Goal: Task Accomplishment & Management: Complete application form

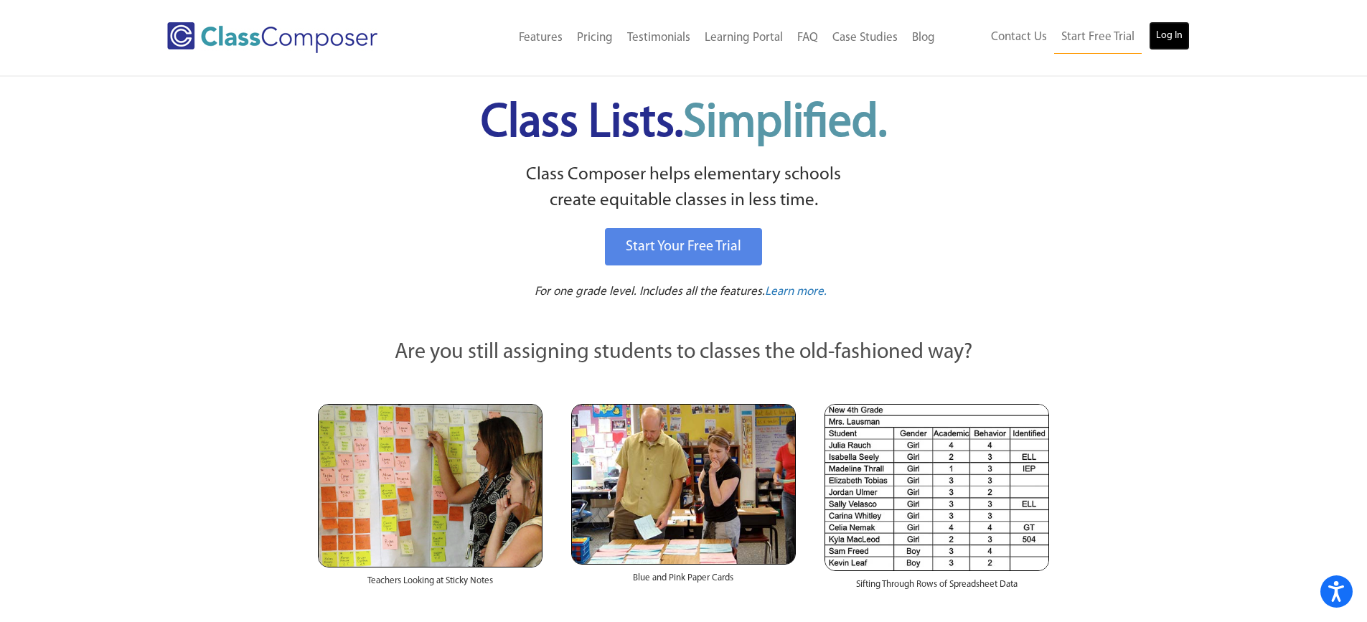
click at [1179, 38] on link "Log In" at bounding box center [1169, 36] width 41 height 29
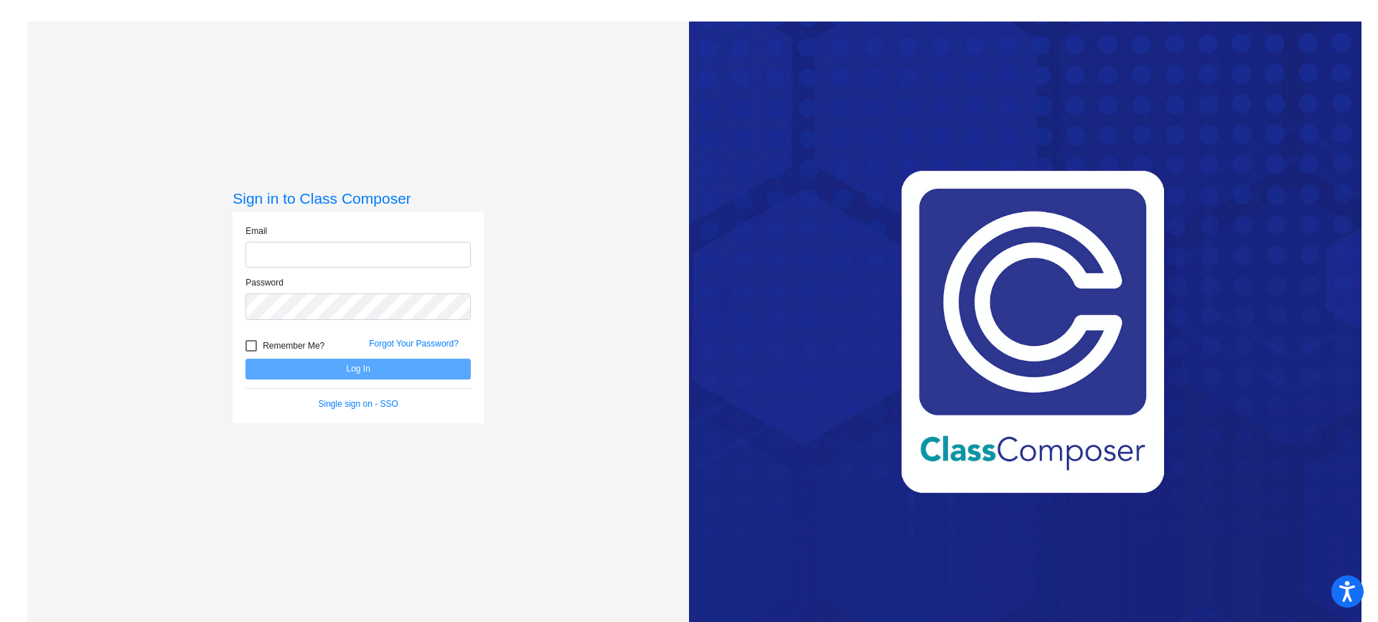
type input "[PERSON_NAME][EMAIL_ADDRESS][DOMAIN_NAME]"
click at [373, 372] on button "Log In" at bounding box center [357, 369] width 225 height 21
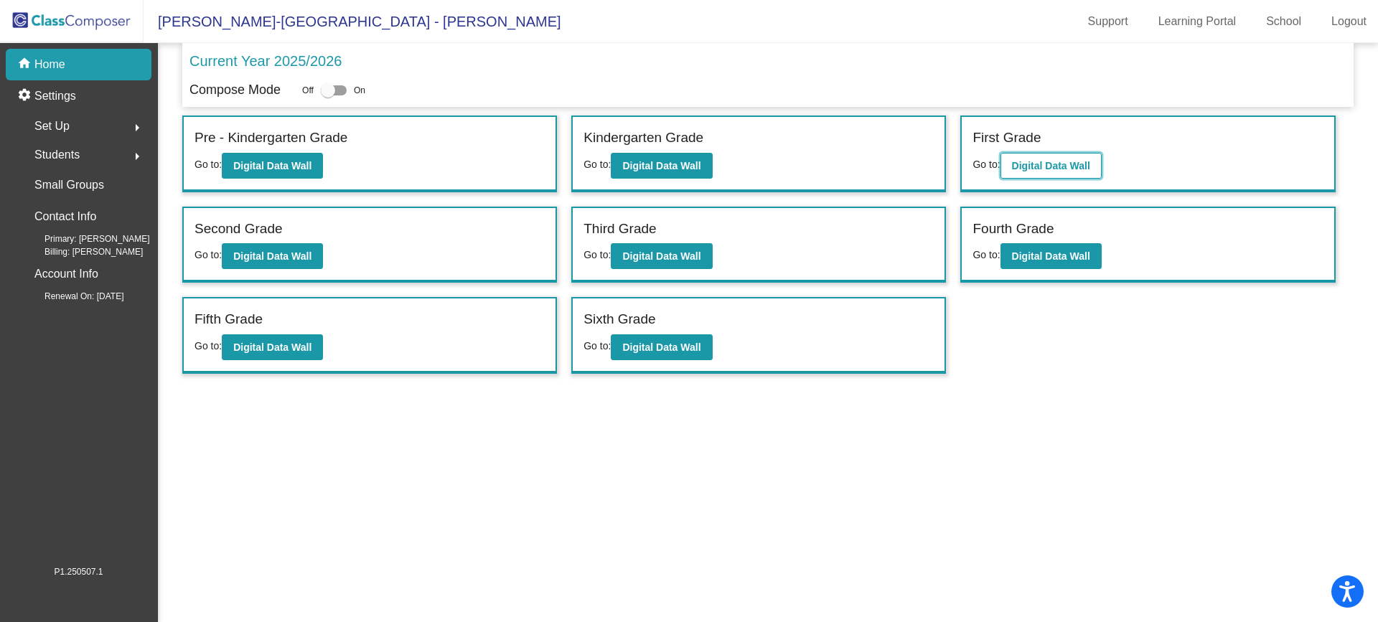
click at [1074, 166] on b "Digital Data Wall" at bounding box center [1051, 165] width 78 height 11
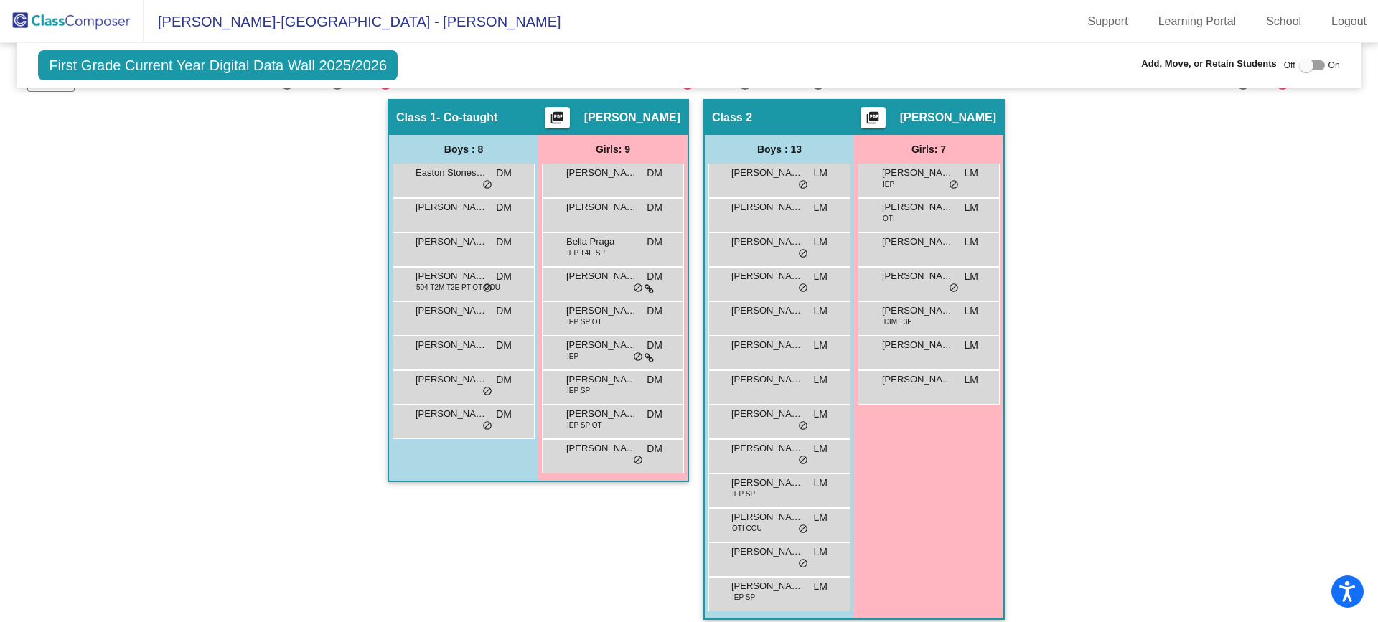
scroll to position [238, 0]
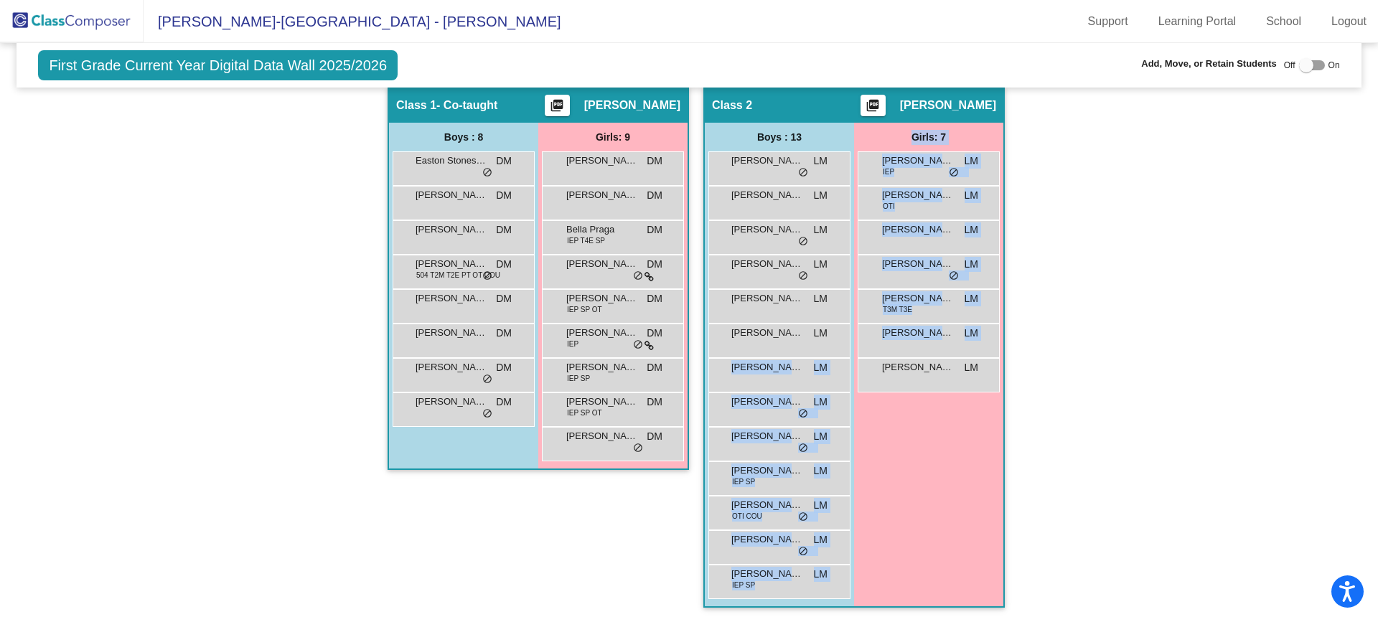
drag, startPoint x: 807, startPoint y: 373, endPoint x: 1130, endPoint y: 421, distance: 327.4
click at [1130, 421] on div "Hallway - Hallway Class picture_as_pdf Add Student First Name Last Name Student…" at bounding box center [688, 354] width 1323 height 535
click at [1190, 367] on div "Hallway - Hallway Class picture_as_pdf Add Student First Name Last Name Student…" at bounding box center [688, 354] width 1323 height 535
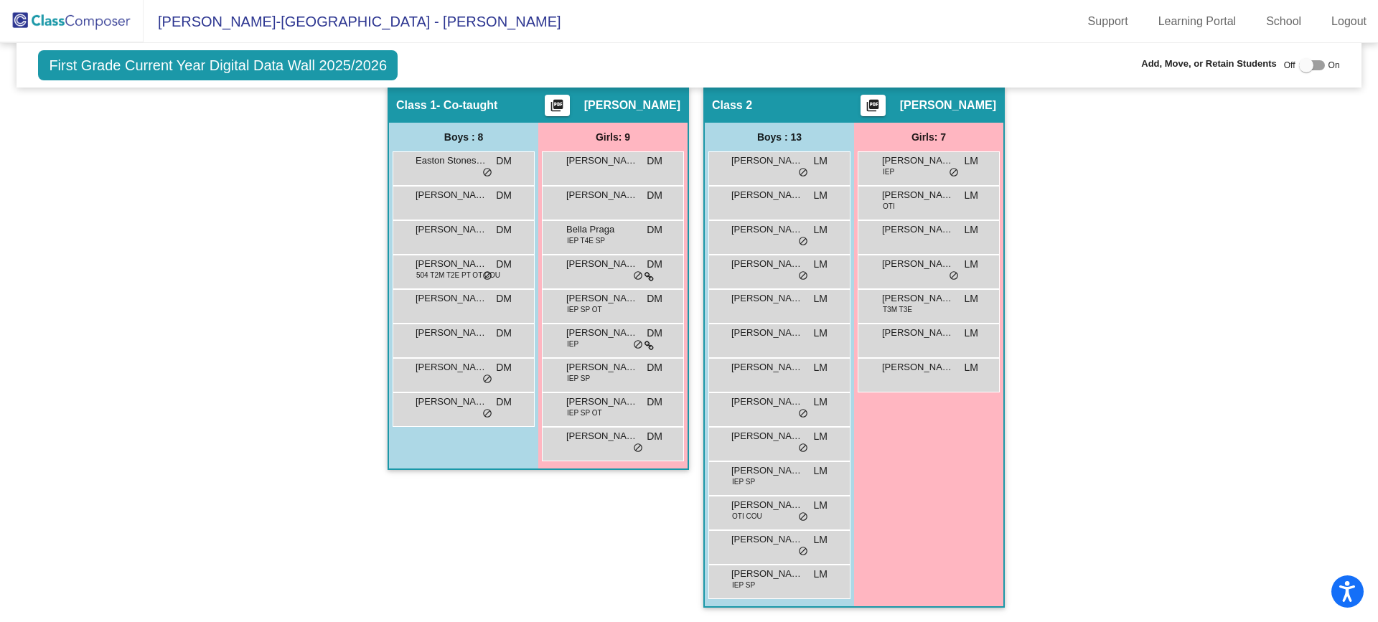
click at [1317, 64] on div at bounding box center [1312, 65] width 26 height 10
checkbox input "true"
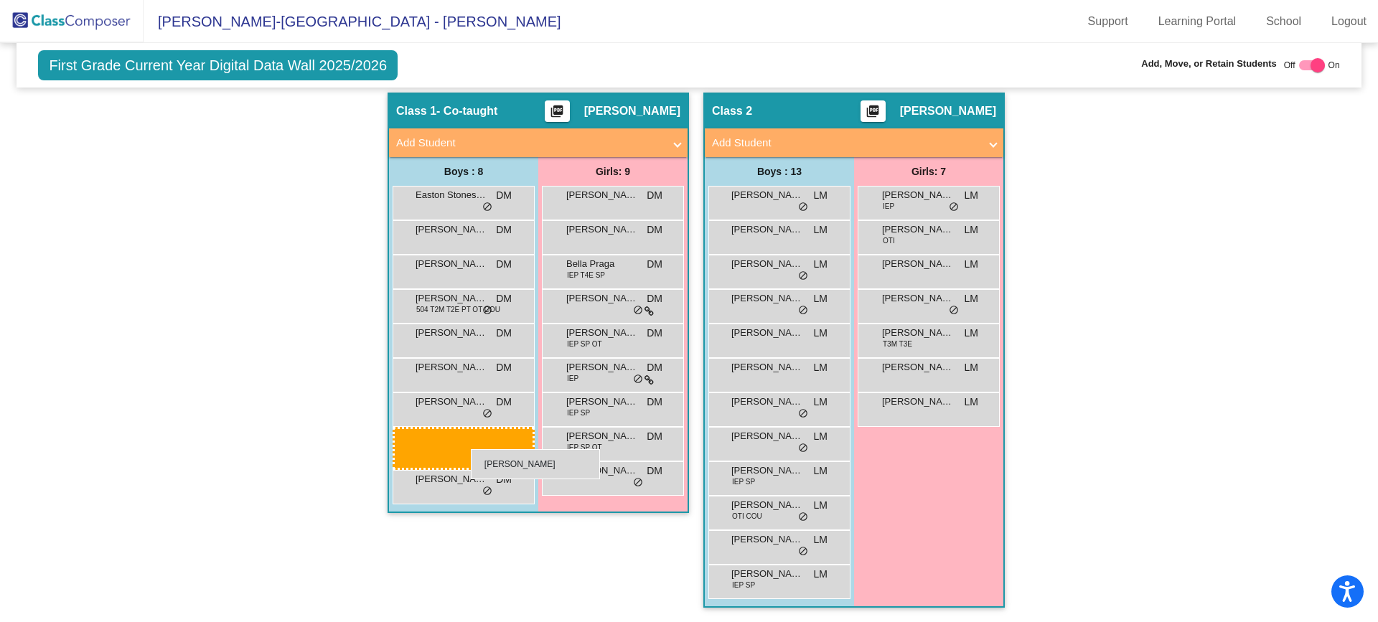
scroll to position [233, 0]
drag, startPoint x: 798, startPoint y: 400, endPoint x: 424, endPoint y: 446, distance: 376.9
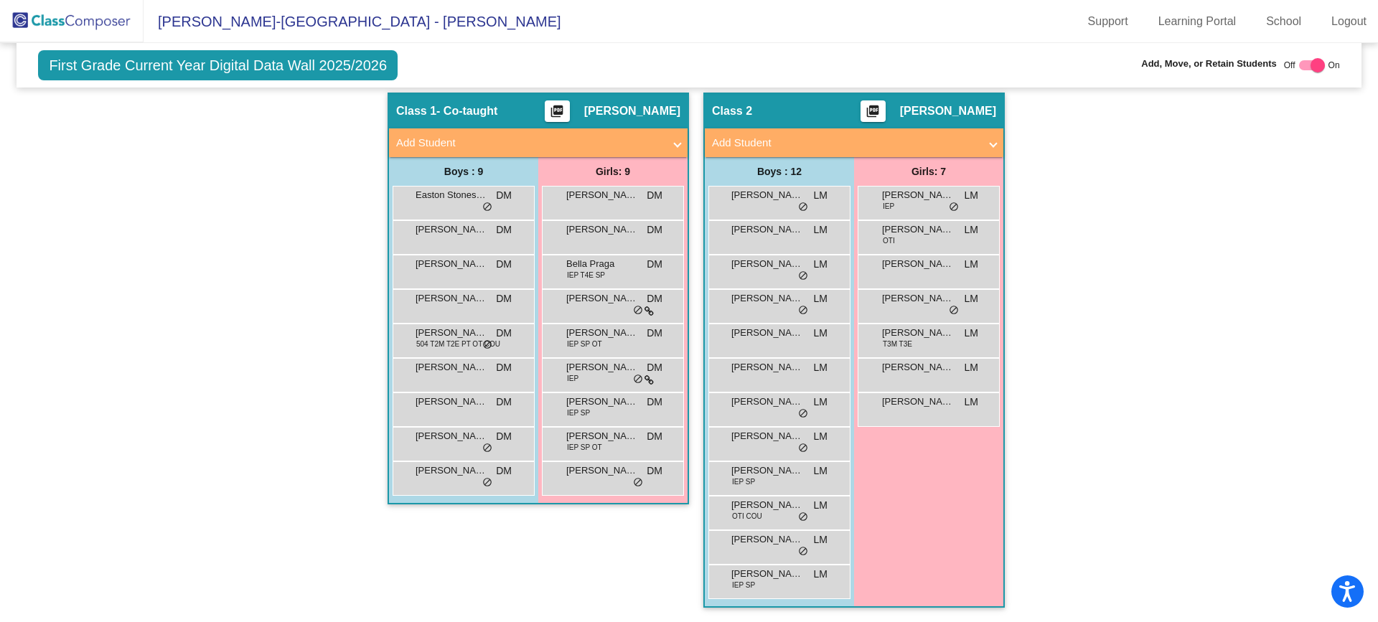
click at [1250, 242] on div "Hallway - Hallway Class picture_as_pdf Add Student First Name Last Name Student…" at bounding box center [688, 358] width 1323 height 530
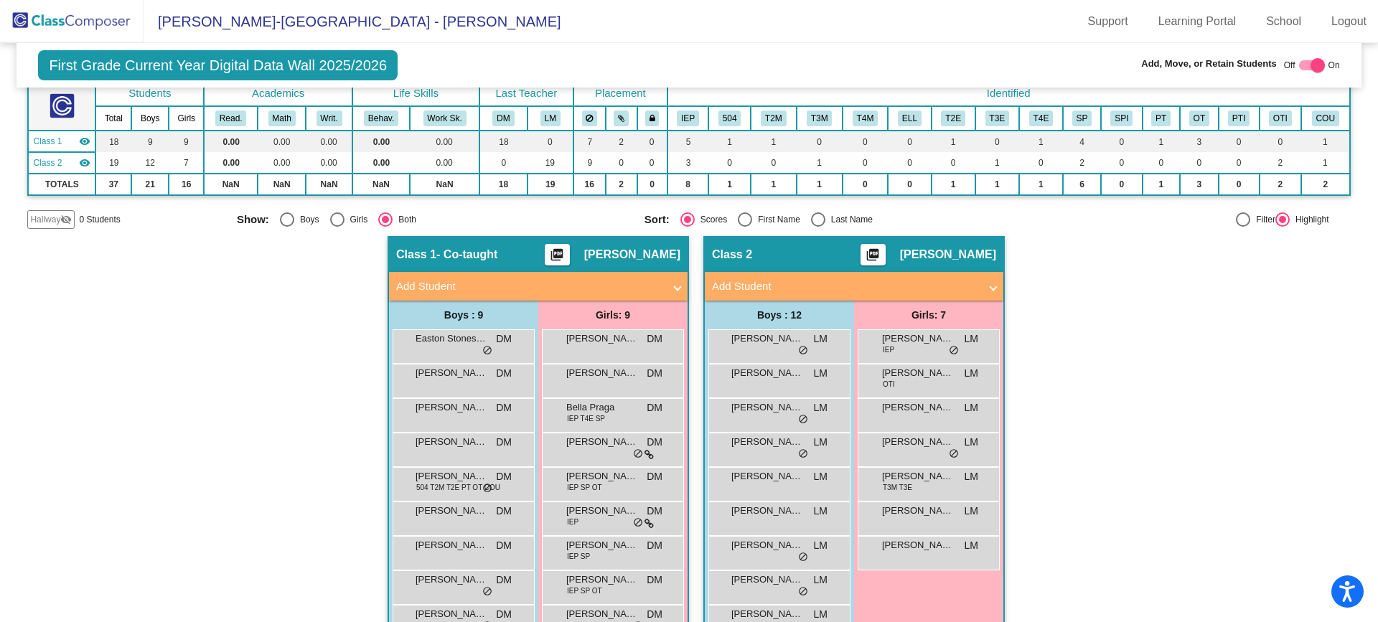
scroll to position [0, 0]
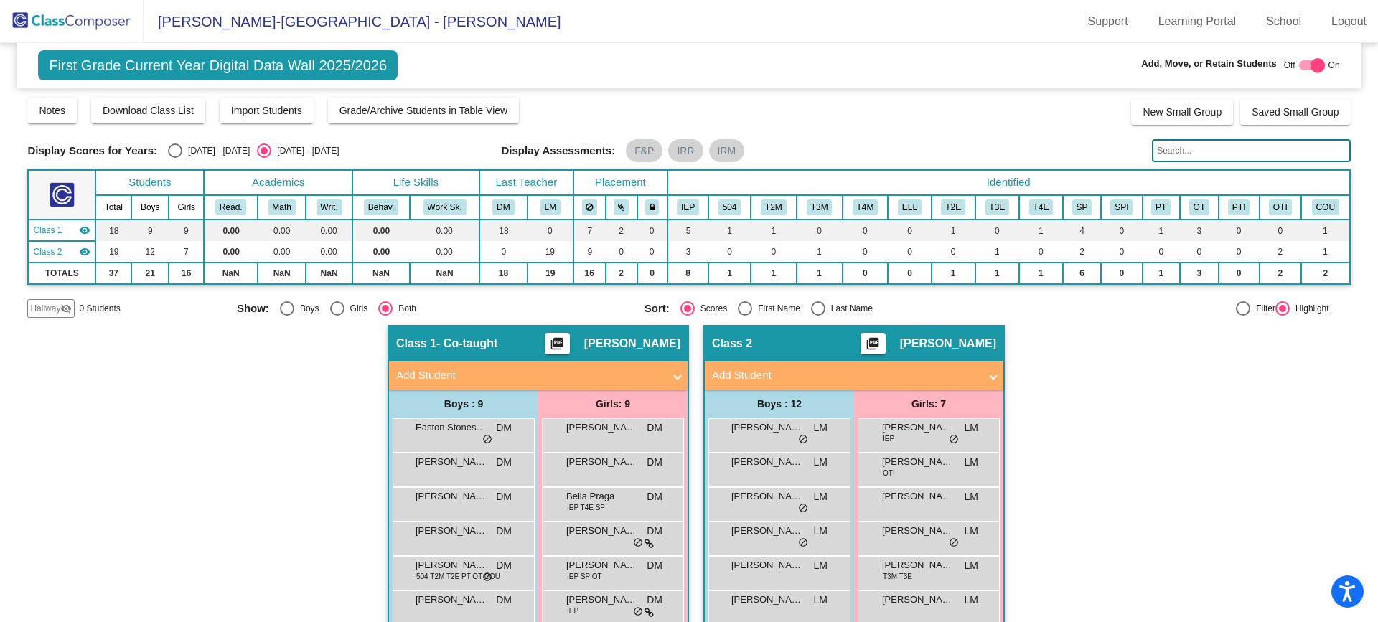
click at [749, 377] on mat-panel-title "Add Student" at bounding box center [845, 375] width 267 height 17
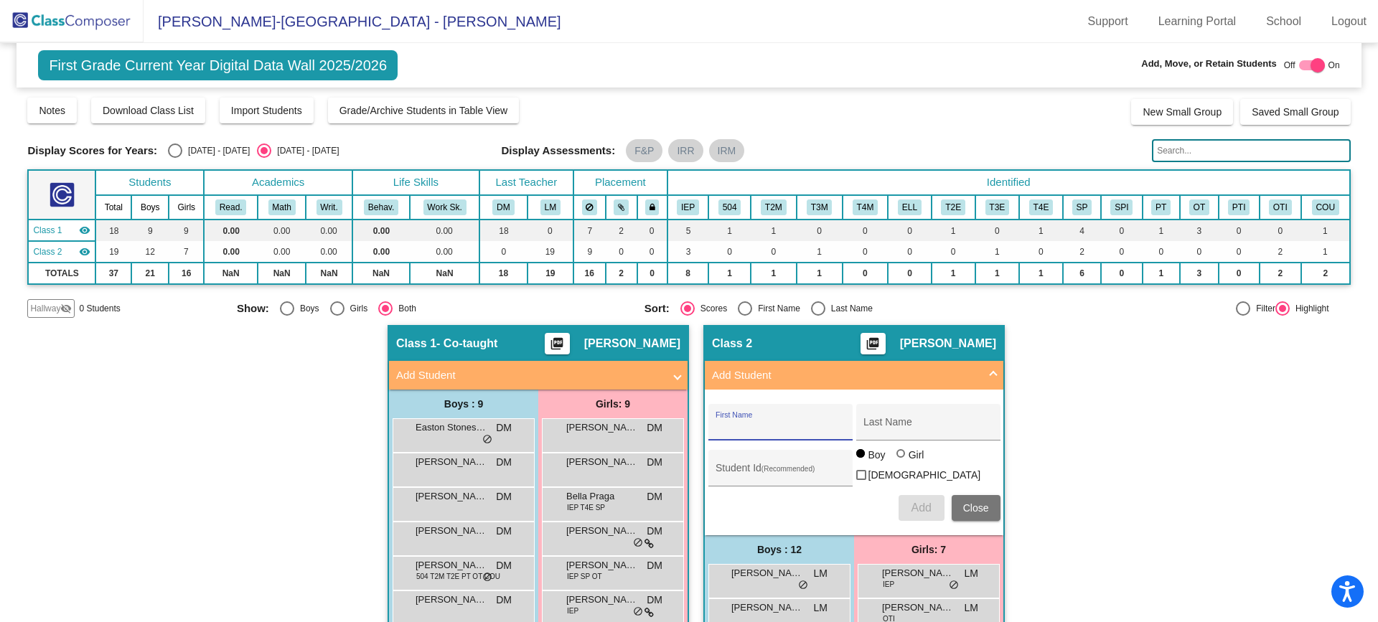
click at [777, 424] on input "First Name" at bounding box center [780, 427] width 129 height 11
type input "[PERSON_NAME]"
type input "Burns"
click at [749, 468] on input "Student Id (Recommended)" at bounding box center [780, 473] width 129 height 11
type input "0"
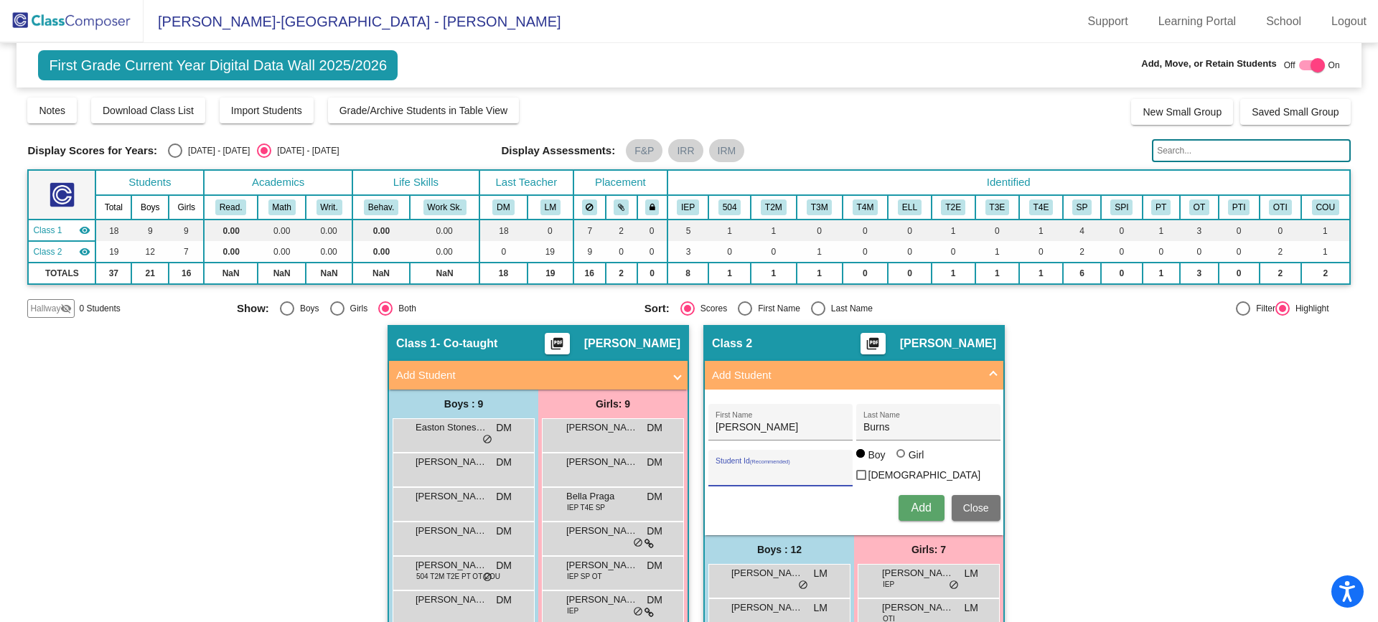
drag, startPoint x: 895, startPoint y: 461, endPoint x: 904, endPoint y: 477, distance: 18.6
click at [896, 458] on div at bounding box center [900, 453] width 9 height 9
click at [902, 461] on input "Girl" at bounding box center [902, 461] width 1 height 1
radio input "true"
click at [915, 513] on button "Add" at bounding box center [922, 508] width 46 height 26
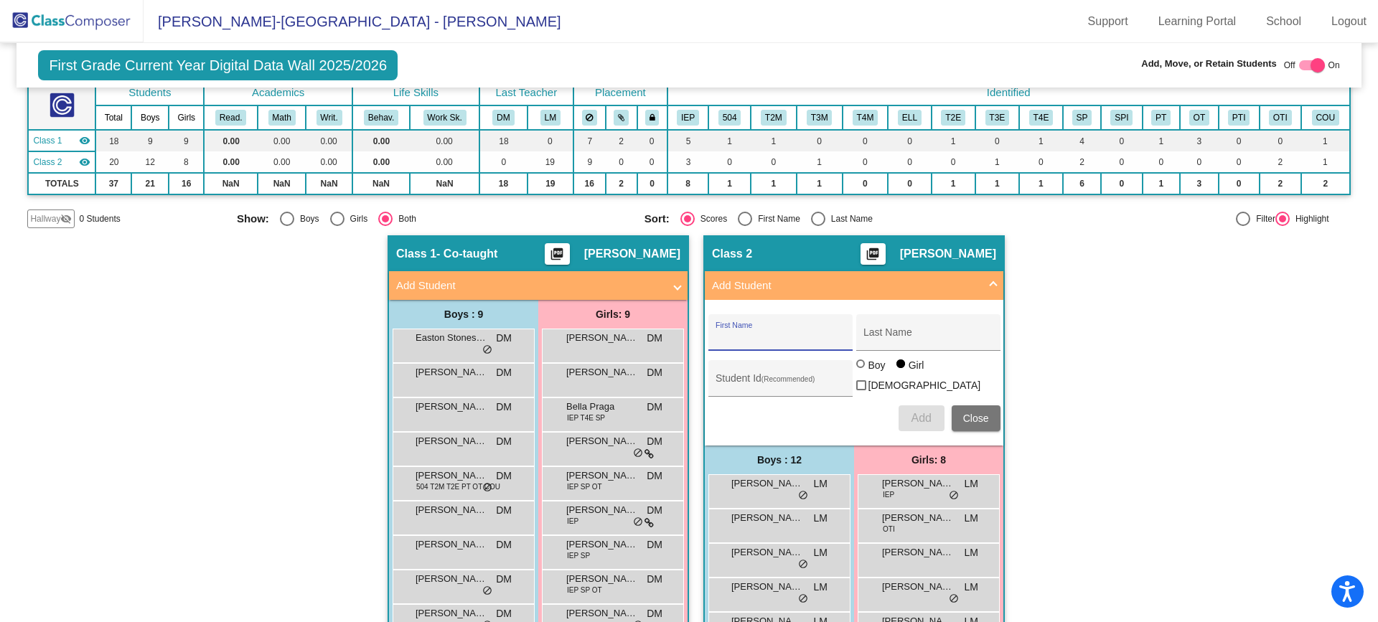
scroll to position [88, 0]
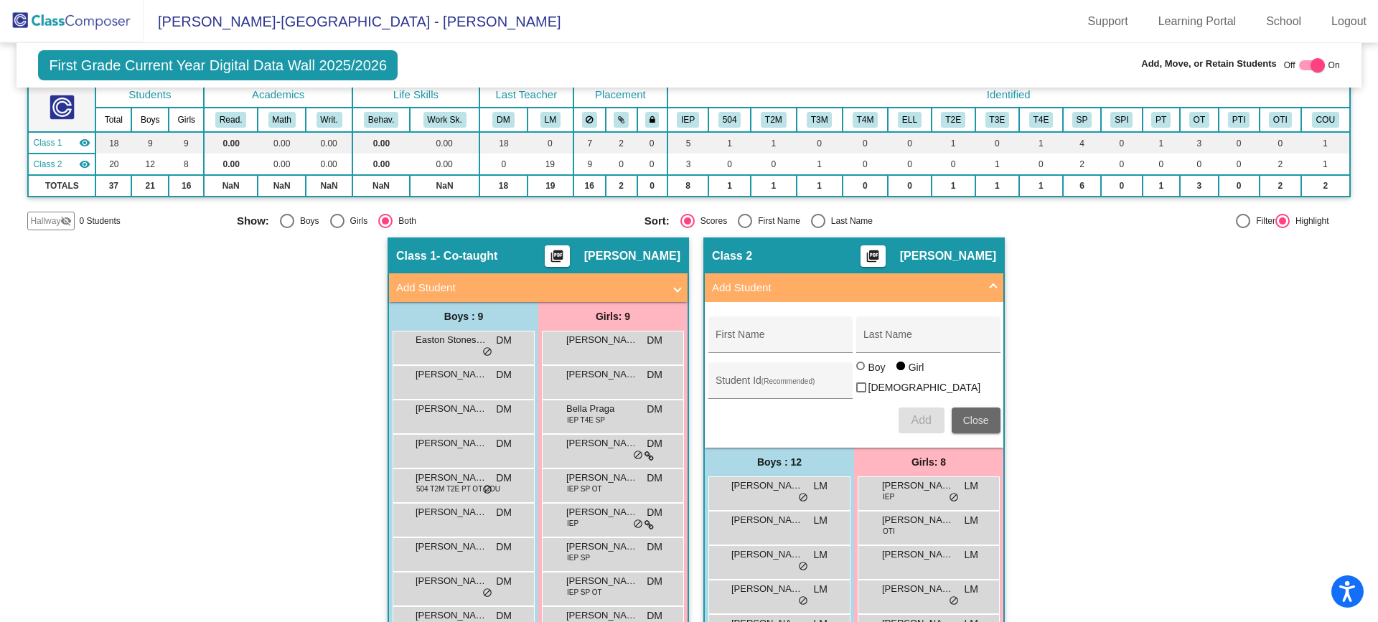
drag, startPoint x: 980, startPoint y: 417, endPoint x: 999, endPoint y: 407, distance: 21.8
click at [980, 416] on span "Close" at bounding box center [976, 420] width 26 height 11
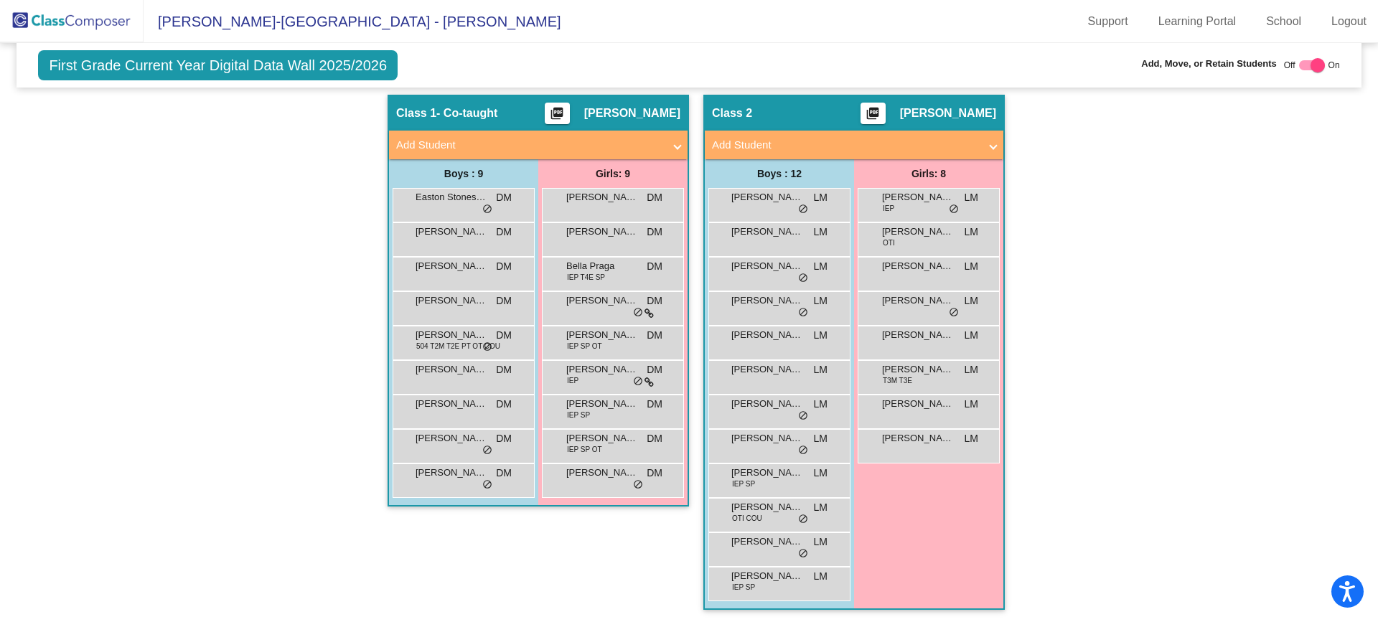
scroll to position [231, 0]
click at [438, 329] on span "[PERSON_NAME]" at bounding box center [452, 334] width 72 height 14
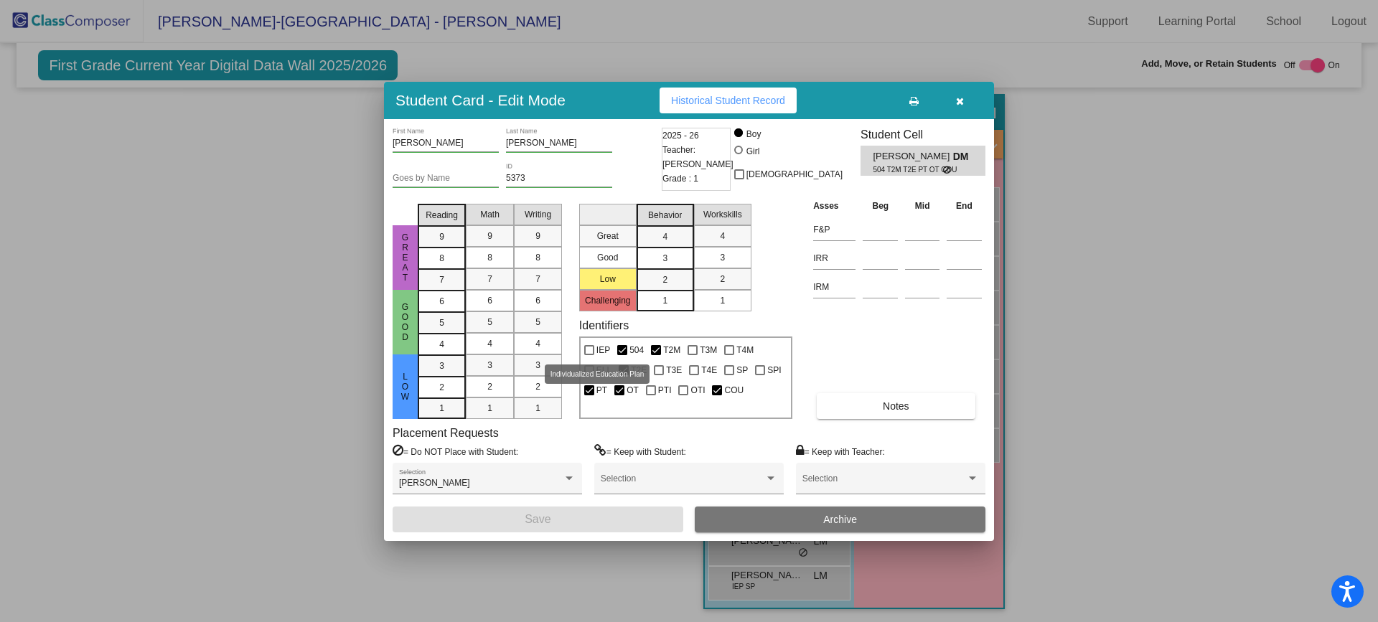
click at [586, 347] on div at bounding box center [589, 350] width 10 height 10
click at [589, 355] on input "IEP" at bounding box center [589, 355] width 1 height 1
checkbox input "true"
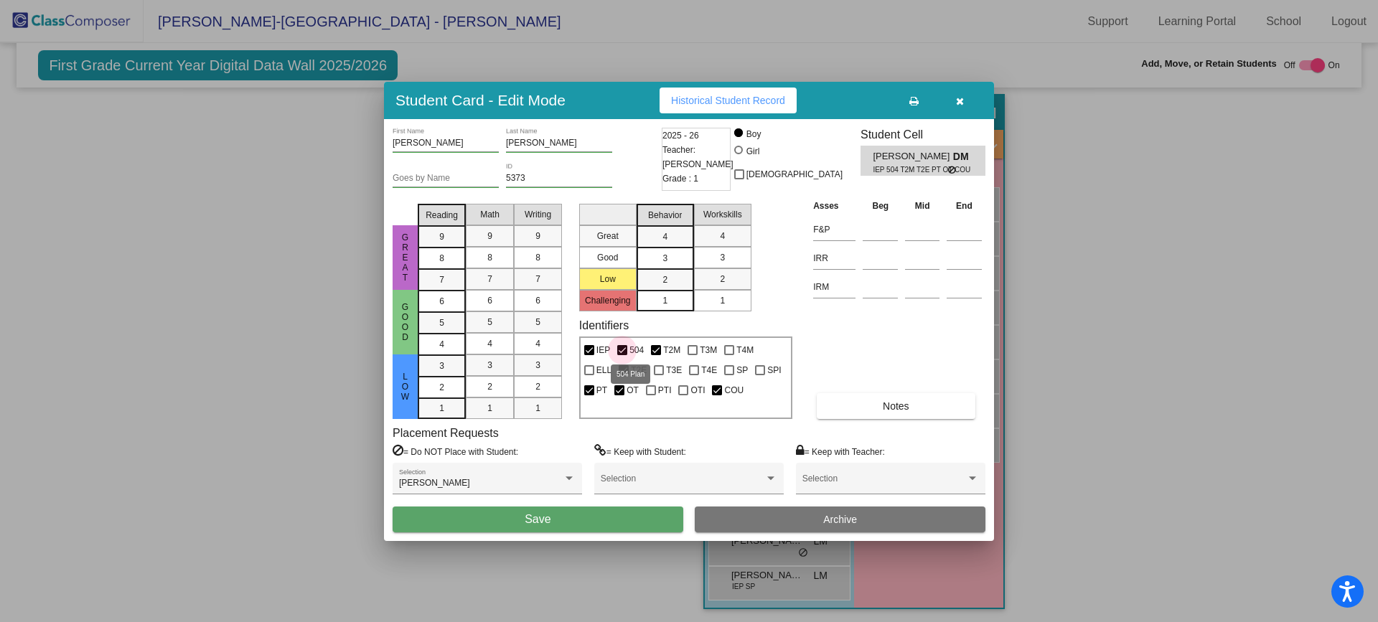
click at [624, 348] on div at bounding box center [622, 350] width 10 height 10
click at [622, 355] on input "504" at bounding box center [622, 355] width 1 height 1
checkbox input "false"
drag, startPoint x: 580, startPoint y: 518, endPoint x: 593, endPoint y: 524, distance: 14.4
click at [580, 518] on button "Save" at bounding box center [538, 520] width 291 height 26
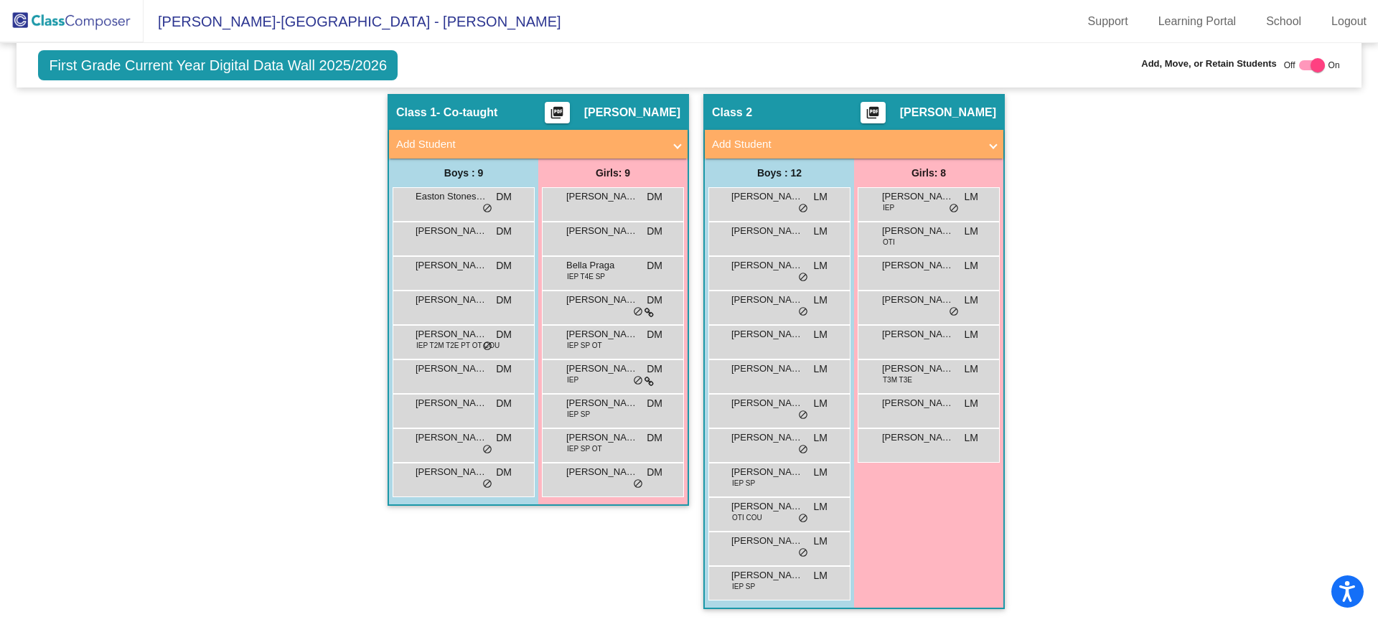
drag, startPoint x: 1232, startPoint y: 253, endPoint x: 1247, endPoint y: 249, distance: 15.5
click at [1233, 253] on div "Hallway - Hallway Class picture_as_pdf Add Student First Name Last Name Student…" at bounding box center [688, 359] width 1323 height 530
click at [1301, 70] on div at bounding box center [1312, 65] width 26 height 10
checkbox input "false"
